Goal: Entertainment & Leisure: Consume media (video, audio)

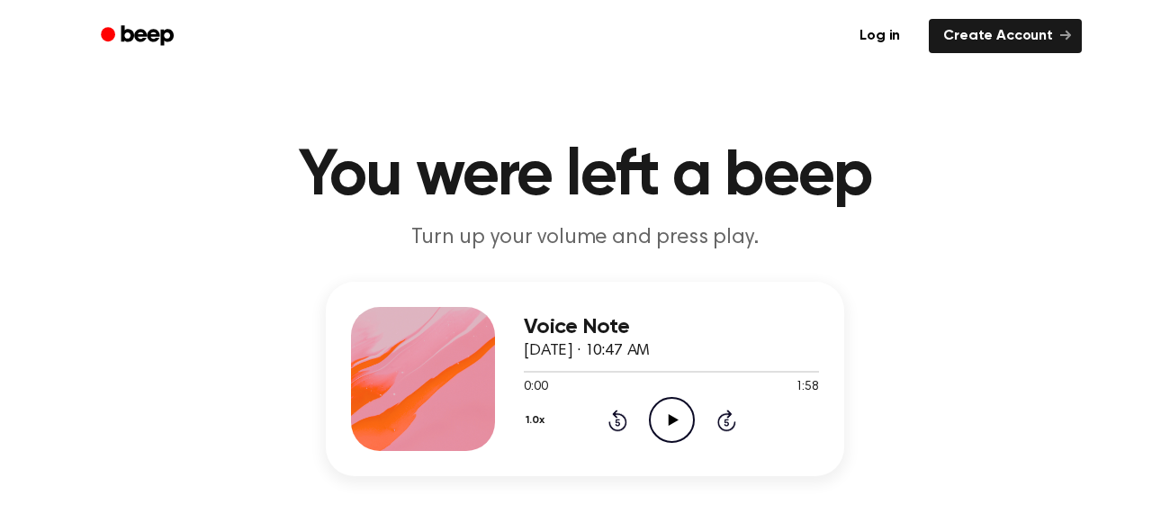
click at [653, 401] on icon "Play Audio" at bounding box center [672, 420] width 46 height 46
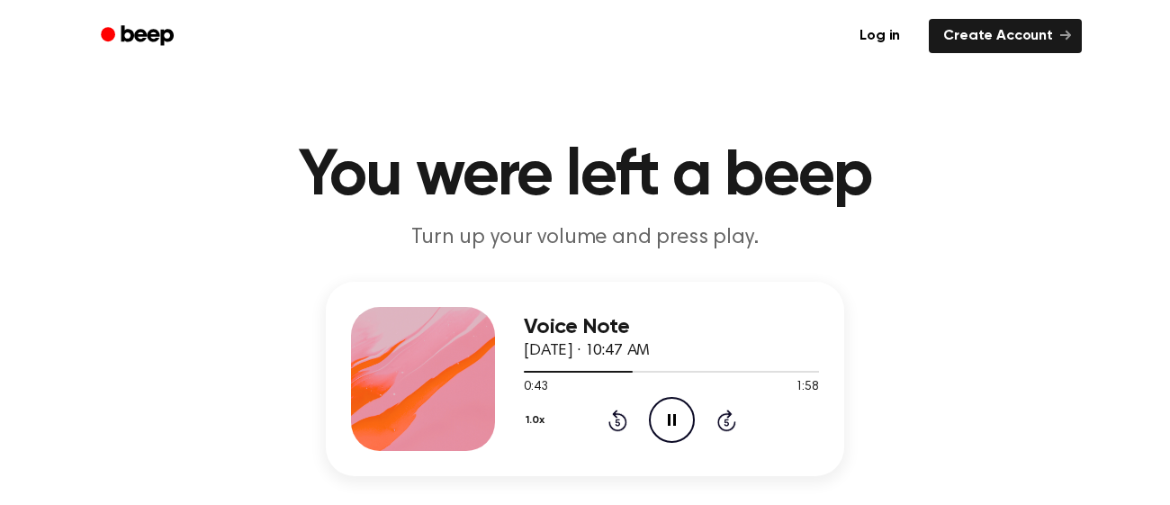
scroll to position [352, 0]
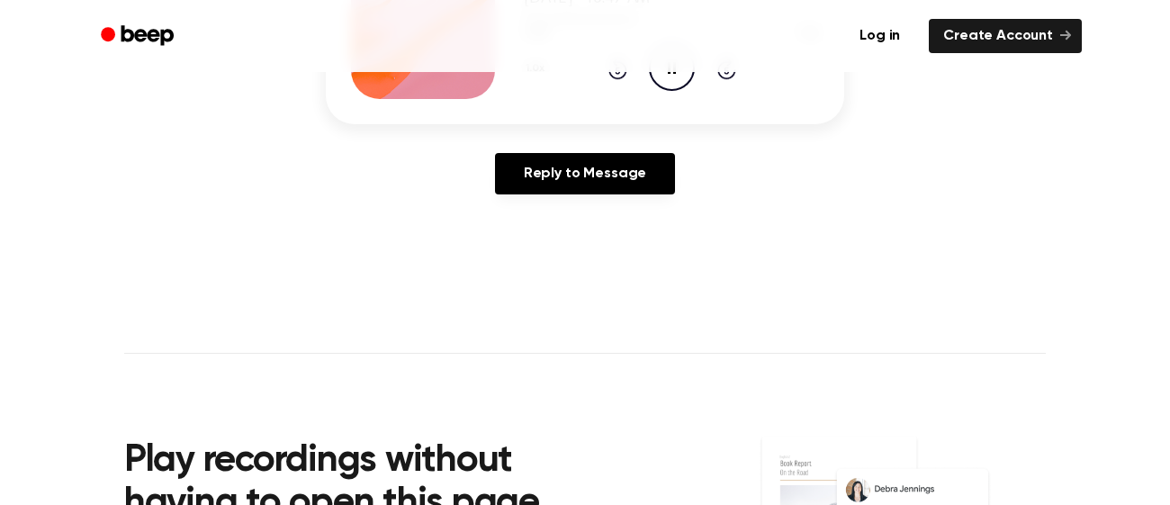
click at [699, 125] on div "Voice Note [DATE] · 10:47 AM 0:44 1:58 Your browser does not support the [objec…" at bounding box center [585, 69] width 1127 height 279
click at [688, 138] on div "Voice Note [DATE] · 10:47 AM 0:45 1:58 Your browser does not support the [objec…" at bounding box center [585, 69] width 1127 height 279
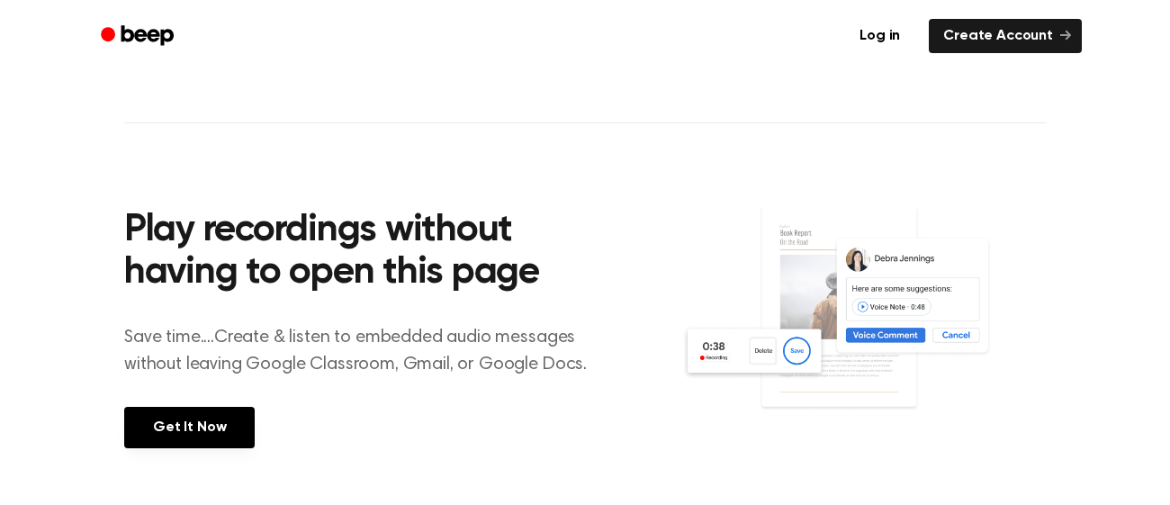
scroll to position [0, 0]
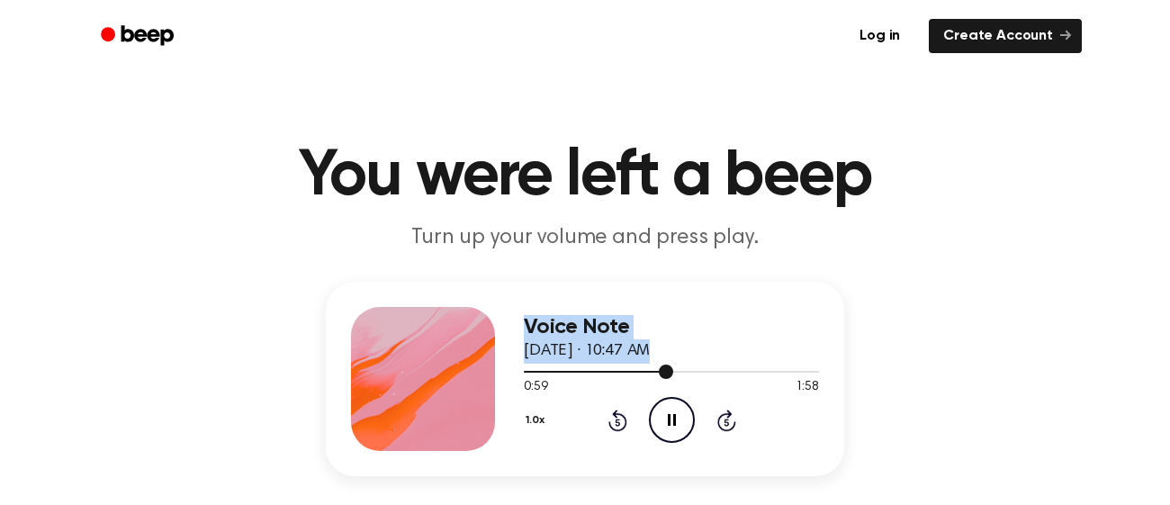
drag, startPoint x: 570, startPoint y: 369, endPoint x: 408, endPoint y: 349, distance: 163.2
click at [408, 349] on div "Voice Note [DATE] · 10:47 AM 0:59 1:58 Your browser does not support the [objec…" at bounding box center [585, 379] width 518 height 194
click at [620, 422] on icon "Rewind 5 seconds" at bounding box center [618, 420] width 20 height 23
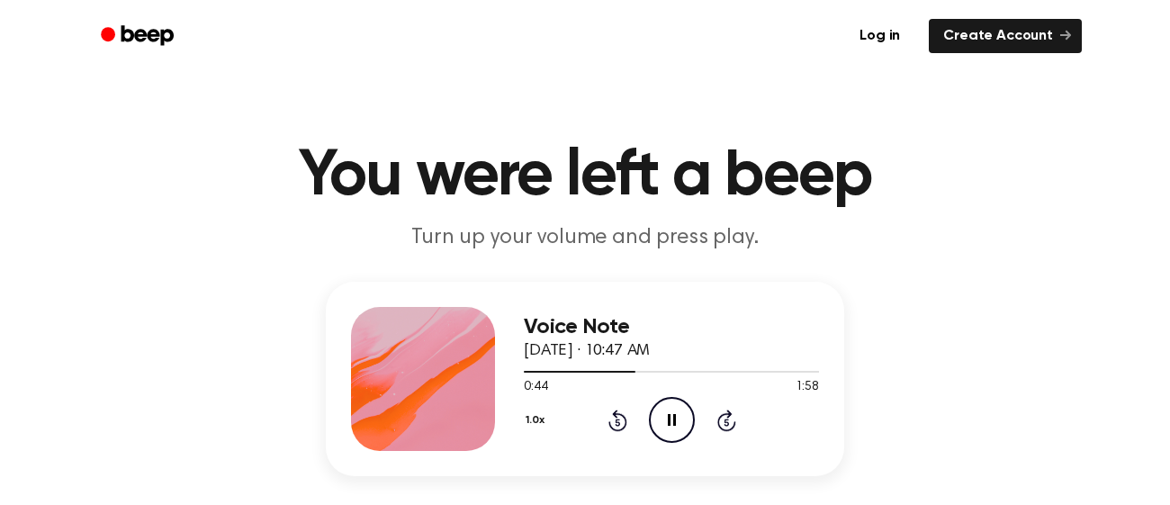
click at [620, 422] on icon "Rewind 5 seconds" at bounding box center [618, 420] width 20 height 23
click at [616, 428] on icon "Rewind 5 seconds" at bounding box center [618, 420] width 20 height 23
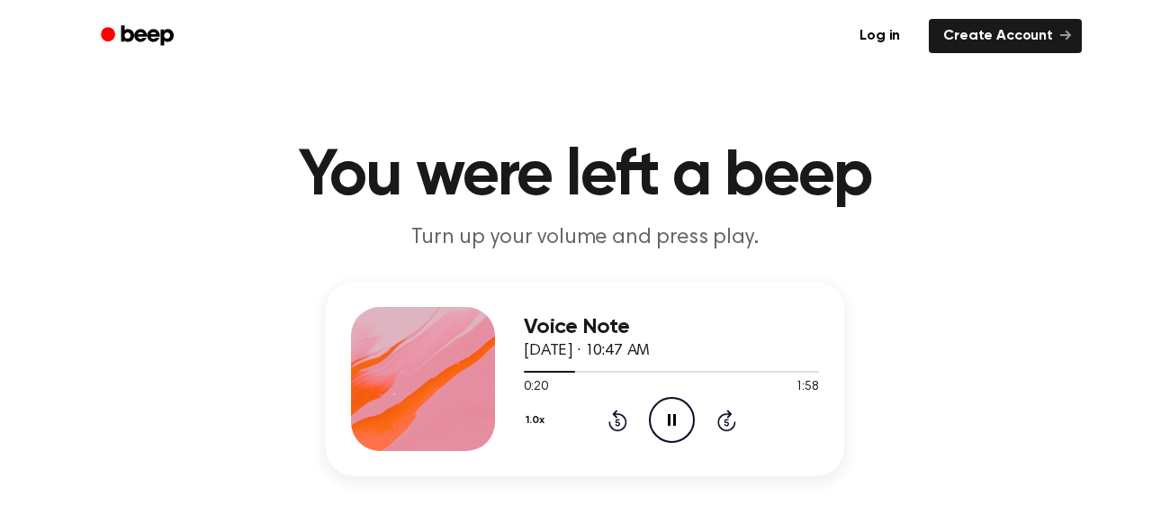
click at [616, 428] on icon "Rewind 5 seconds" at bounding box center [618, 420] width 20 height 23
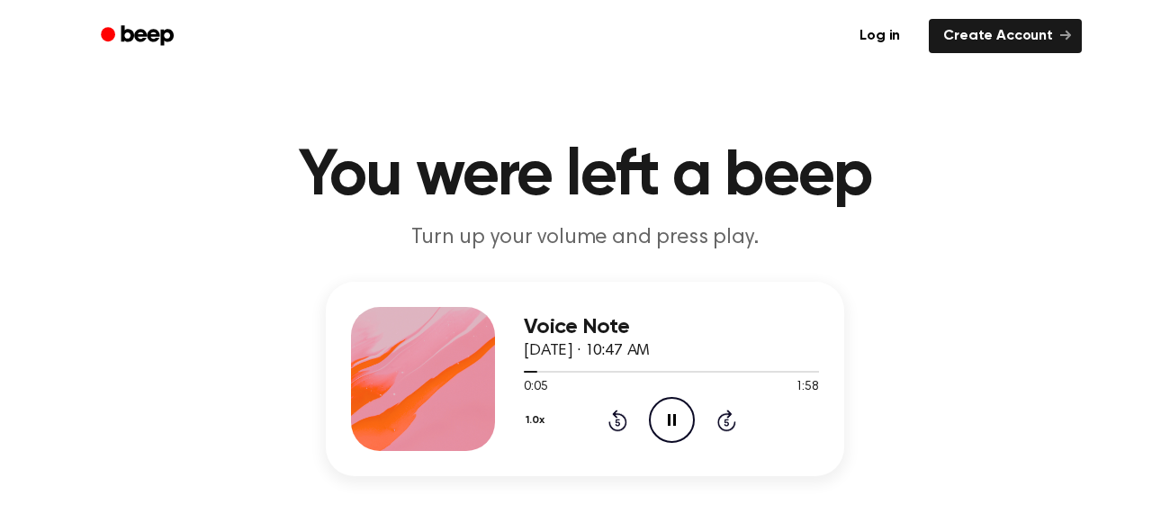
click at [616, 428] on icon "Rewind 5 seconds" at bounding box center [618, 420] width 20 height 23
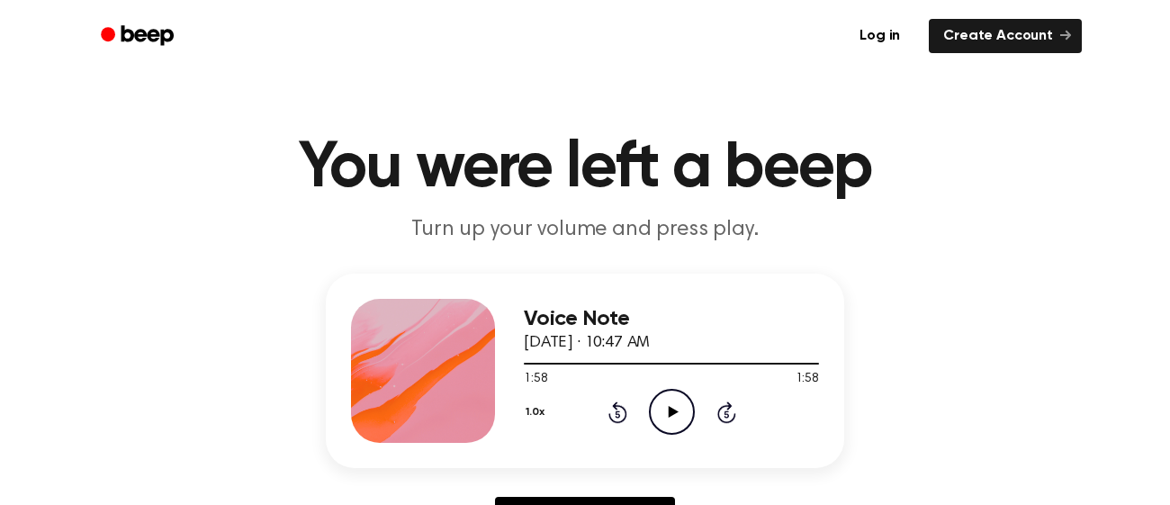
scroll to position [538, 0]
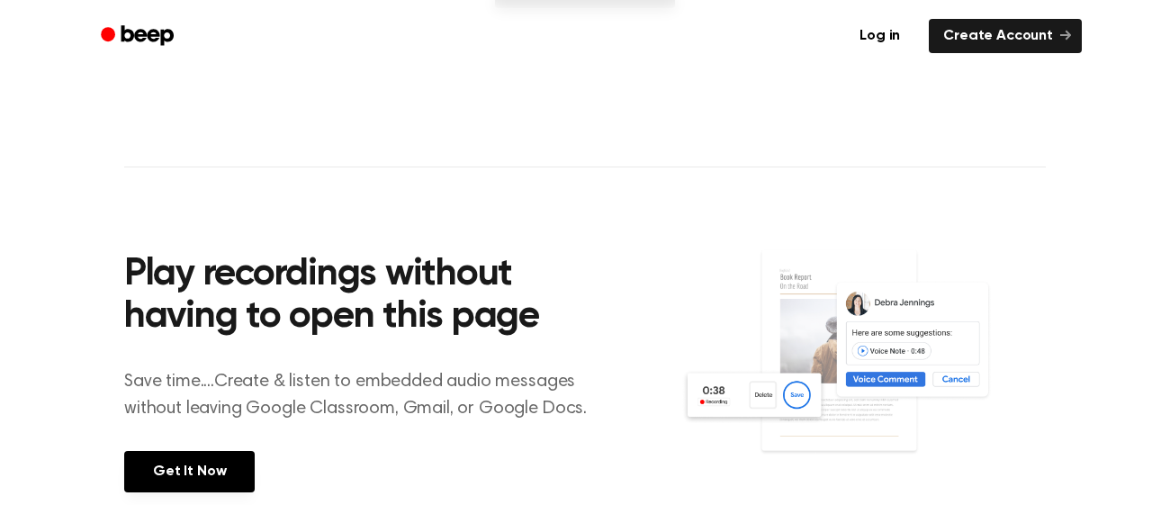
click at [624, 381] on div "Play recordings without having to open this page Save time....Create & listen t…" at bounding box center [402, 370] width 557 height 318
